Goal: Task Accomplishment & Management: Manage account settings

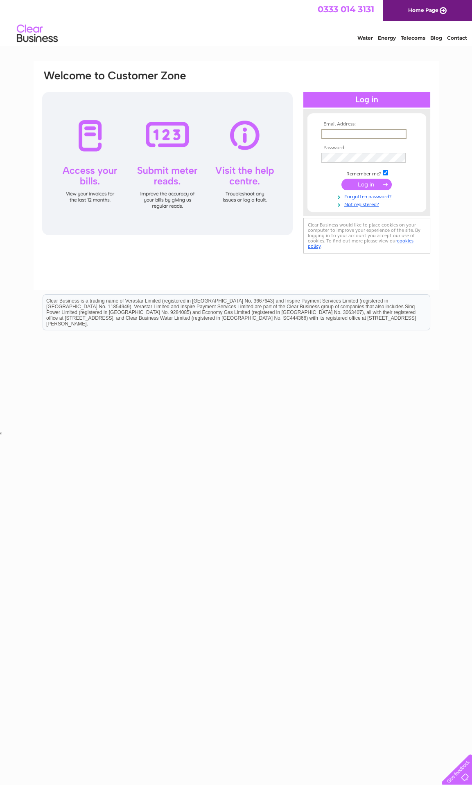
type input "linda53bell@icloud.com"
click at [366, 185] on input "submit" at bounding box center [366, 184] width 50 height 11
click at [363, 182] on input "submit" at bounding box center [366, 183] width 50 height 11
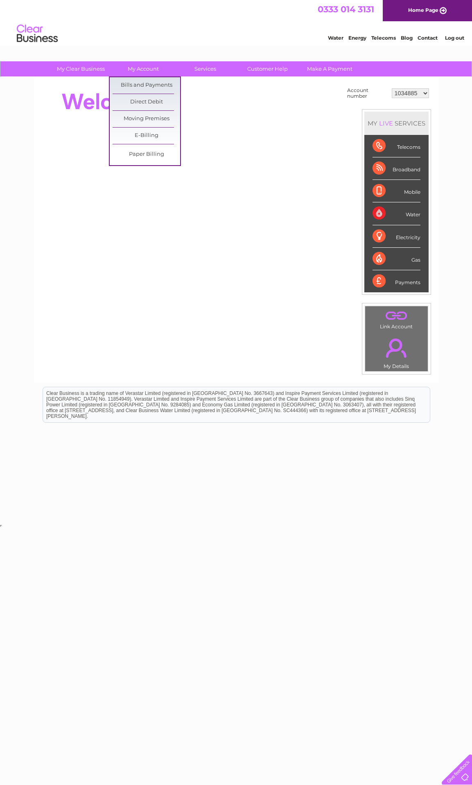
click at [144, 92] on link "Bills and Payments" at bounding box center [145, 85] width 67 height 16
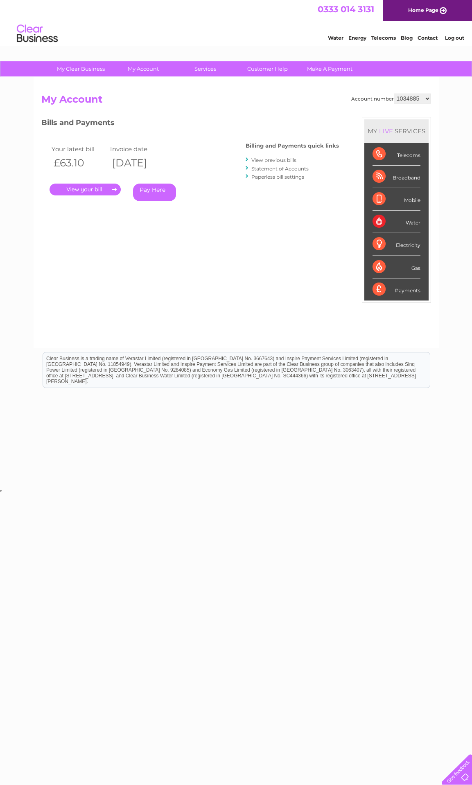
click at [150, 193] on link "Pay Here" at bounding box center [154, 193] width 43 height 18
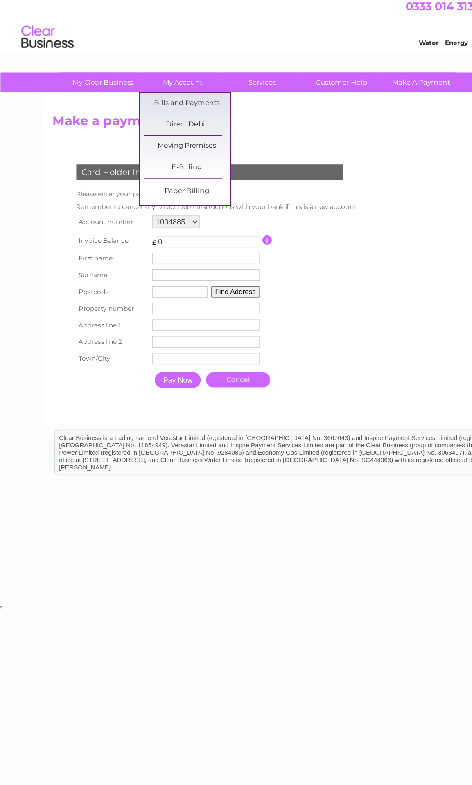
click at [164, 83] on link "Bills and Payments" at bounding box center [145, 85] width 67 height 16
click at [161, 87] on link "Bills and Payments" at bounding box center [145, 85] width 67 height 16
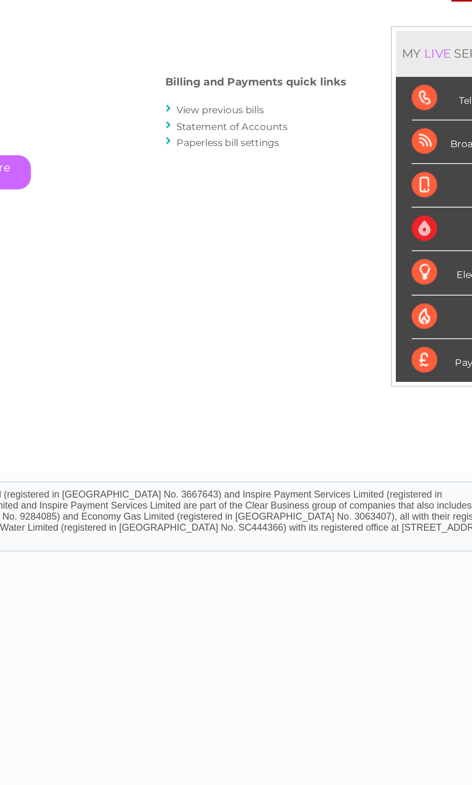
click at [251, 157] on link "View previous bills" at bounding box center [273, 160] width 45 height 6
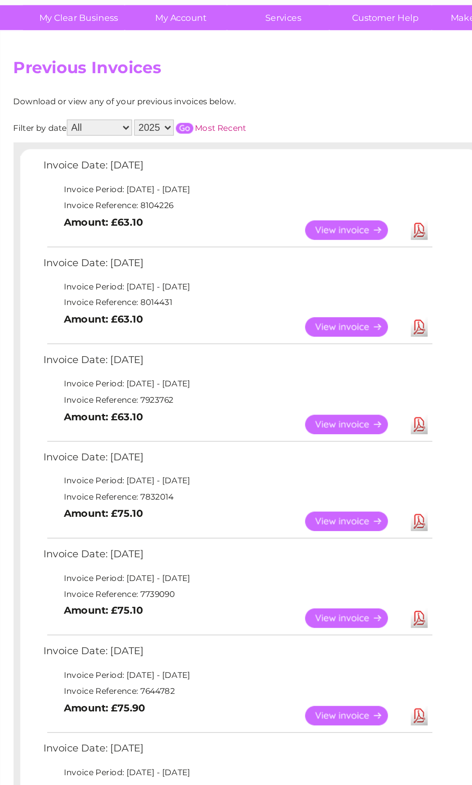
click at [218, 192] on link "View" at bounding box center [248, 198] width 60 height 12
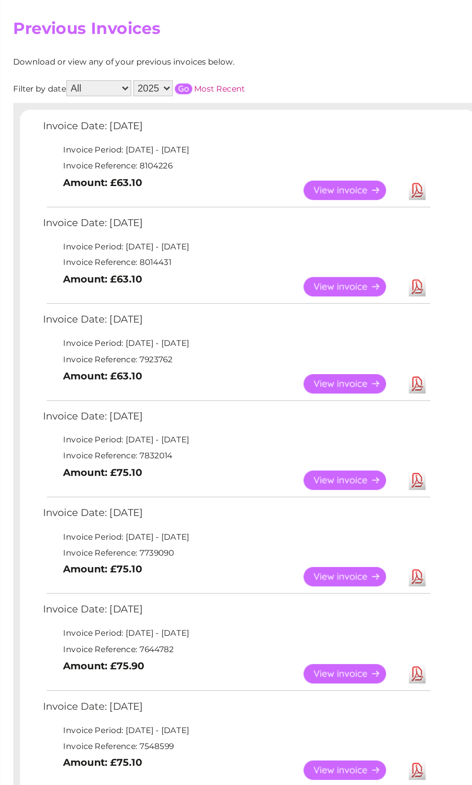
click at [218, 251] on link "View" at bounding box center [248, 257] width 60 height 12
